Goal: Information Seeking & Learning: Learn about a topic

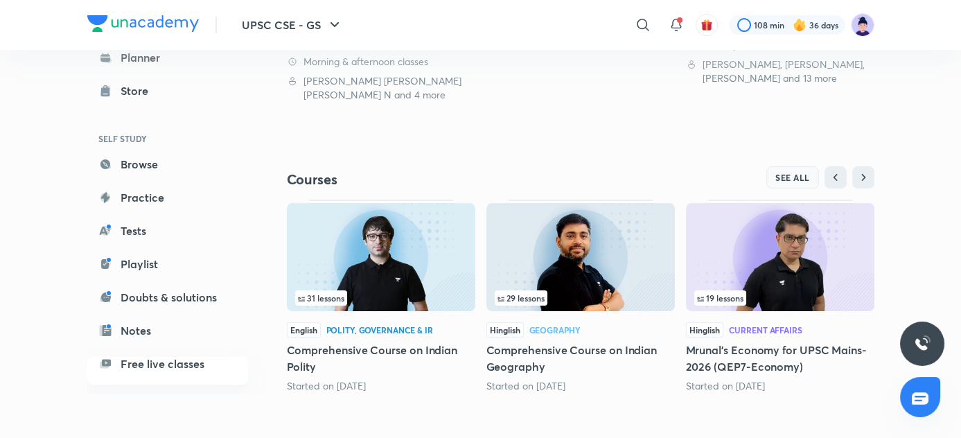
click at [796, 183] on button "SEE ALL" at bounding box center [793, 177] width 53 height 22
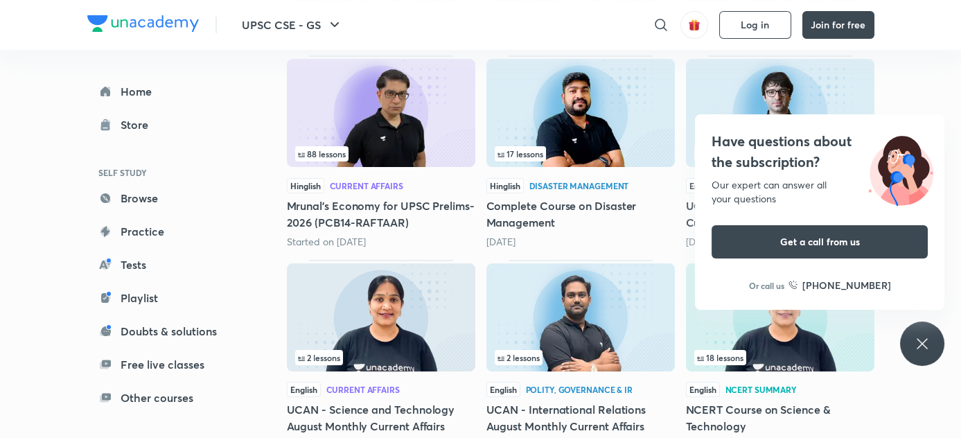
scroll to position [415, 0]
click at [905, 99] on div "UPSC CSE - GS ​ Log in Join for free Home Store SELF STUDY Browse Practice Test…" at bounding box center [480, 133] width 961 height 1097
click at [854, 171] on h4 "Have questions about the subscription?" at bounding box center [820, 152] width 216 height 42
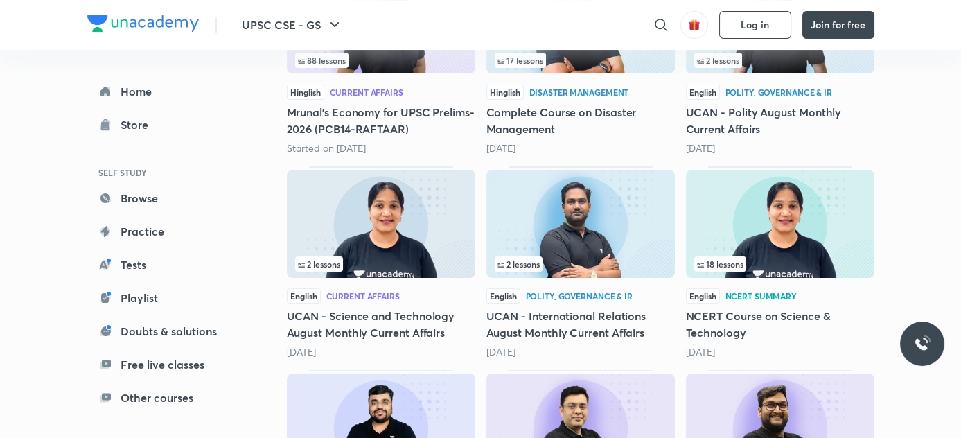
scroll to position [507, 0]
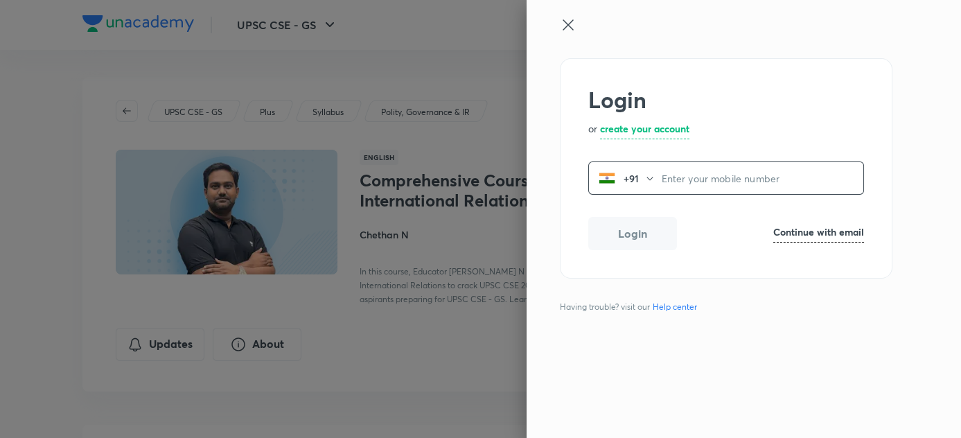
click at [721, 177] on input "tel" at bounding box center [762, 178] width 202 height 28
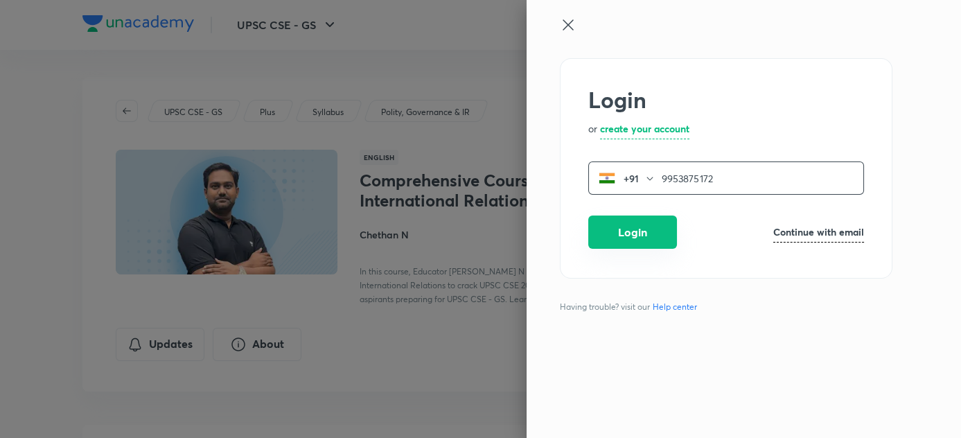
type input "9953875172"
click at [628, 231] on button "Login" at bounding box center [632, 232] width 89 height 33
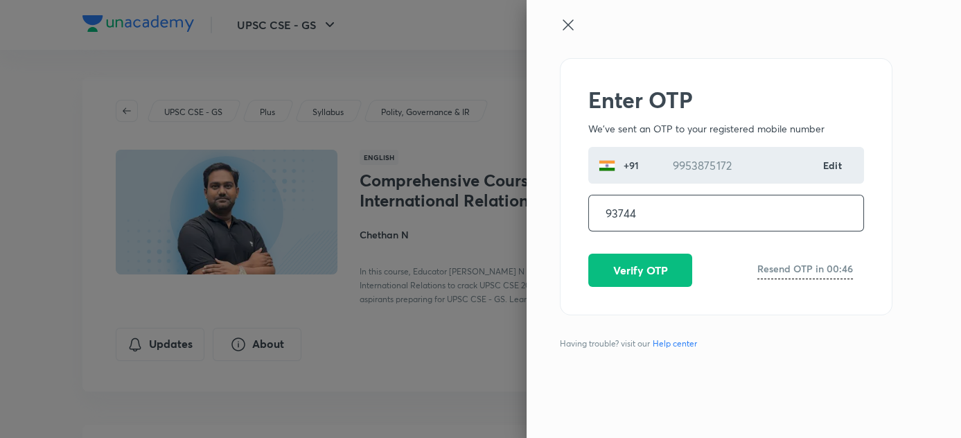
type input "937447"
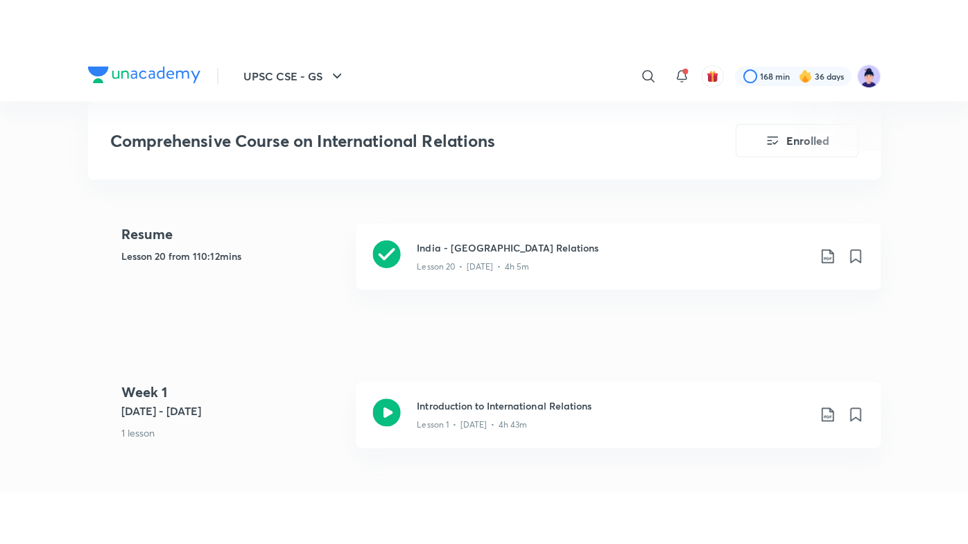
scroll to position [622, 0]
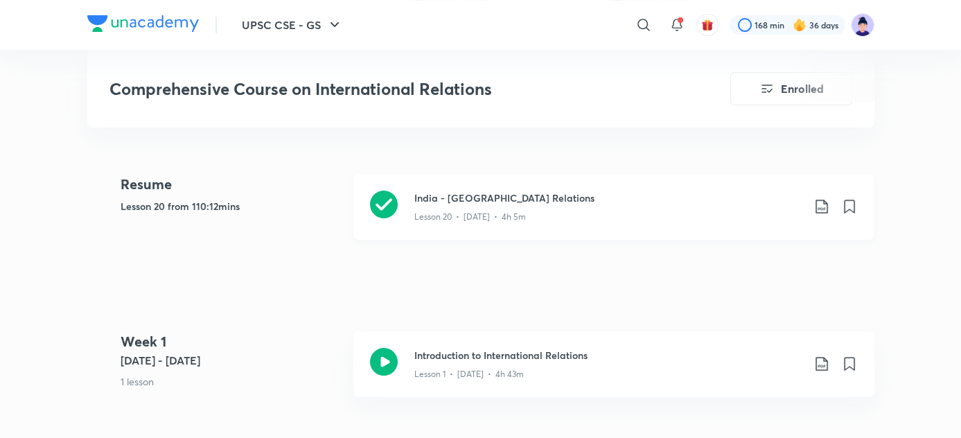
click at [488, 199] on h3 "India - [GEOGRAPHIC_DATA] Relations" at bounding box center [609, 198] width 388 height 15
